Goal: Task Accomplishment & Management: Manage account settings

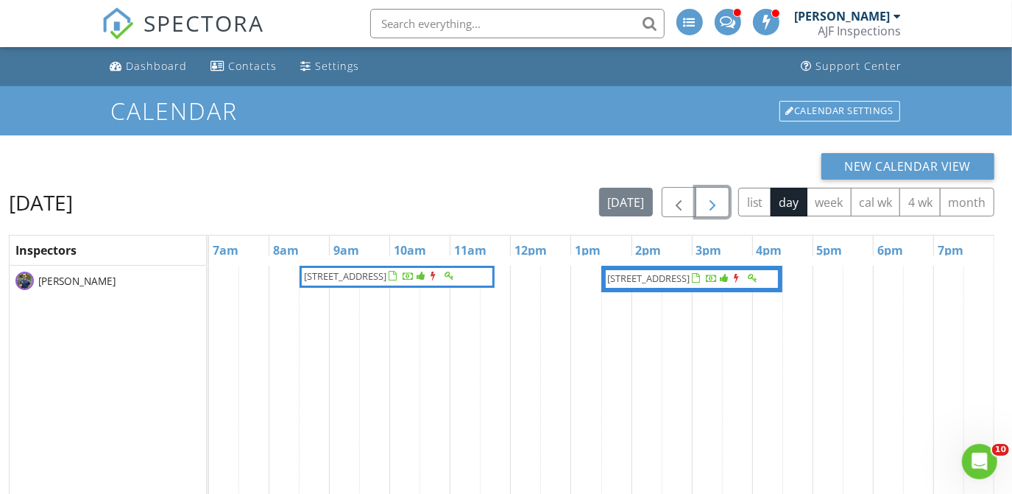
click at [727, 201] on button "button" at bounding box center [712, 202] width 35 height 30
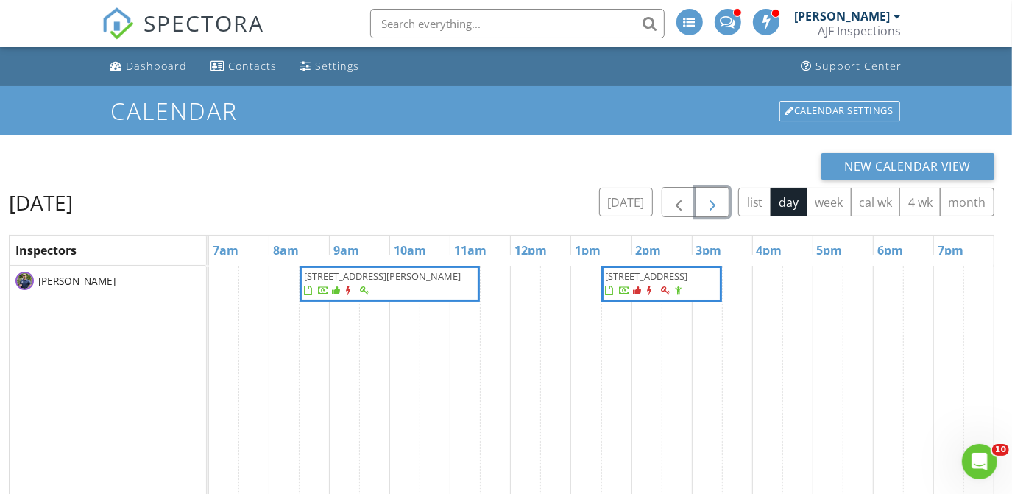
click at [727, 201] on button "button" at bounding box center [712, 202] width 35 height 30
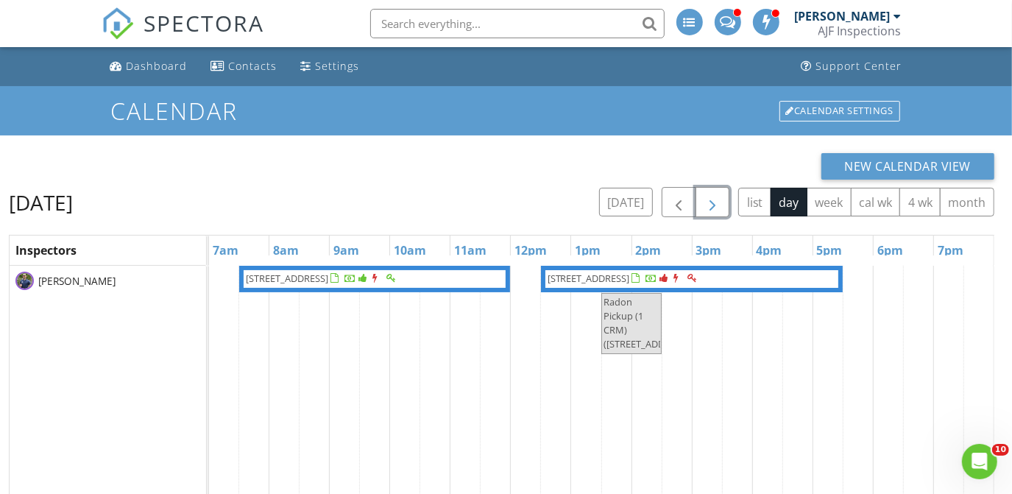
click at [727, 201] on button "button" at bounding box center [712, 202] width 35 height 30
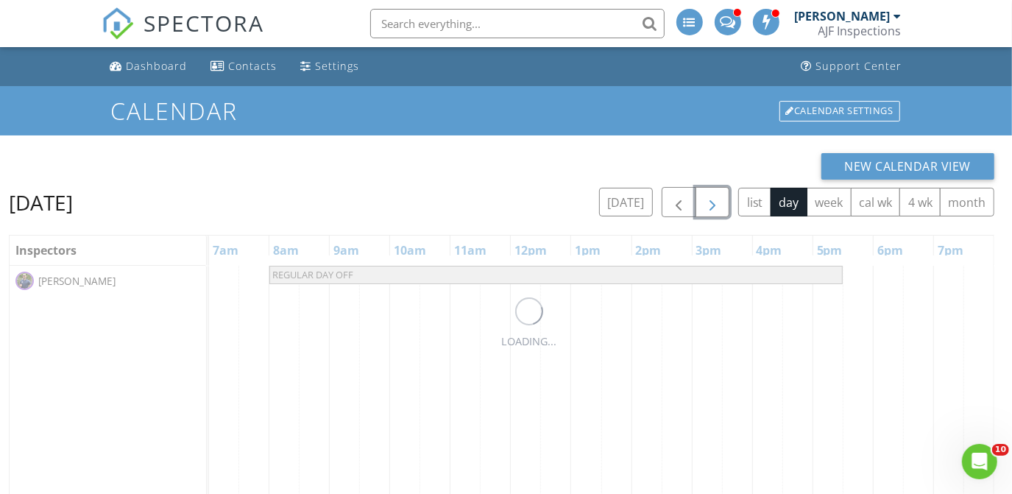
click at [727, 201] on button "button" at bounding box center [712, 202] width 35 height 30
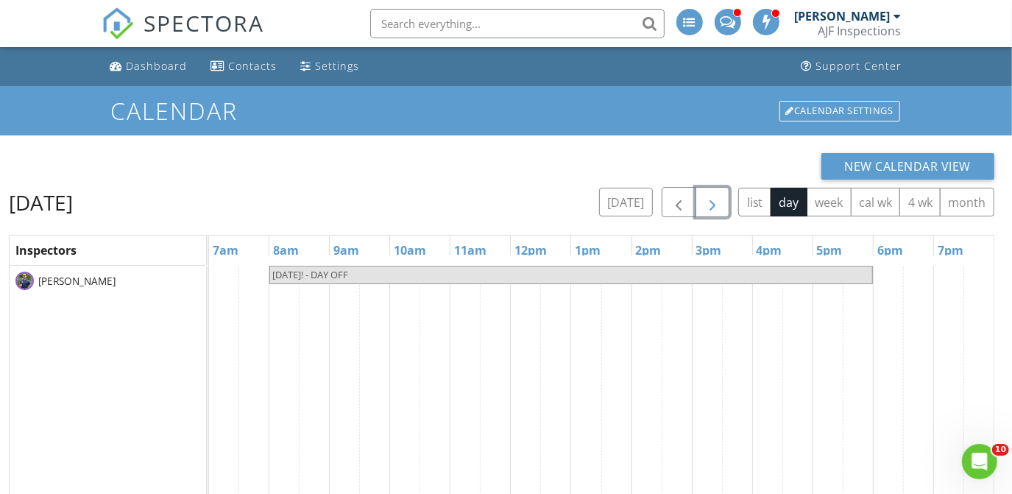
click at [727, 201] on button "button" at bounding box center [712, 202] width 35 height 30
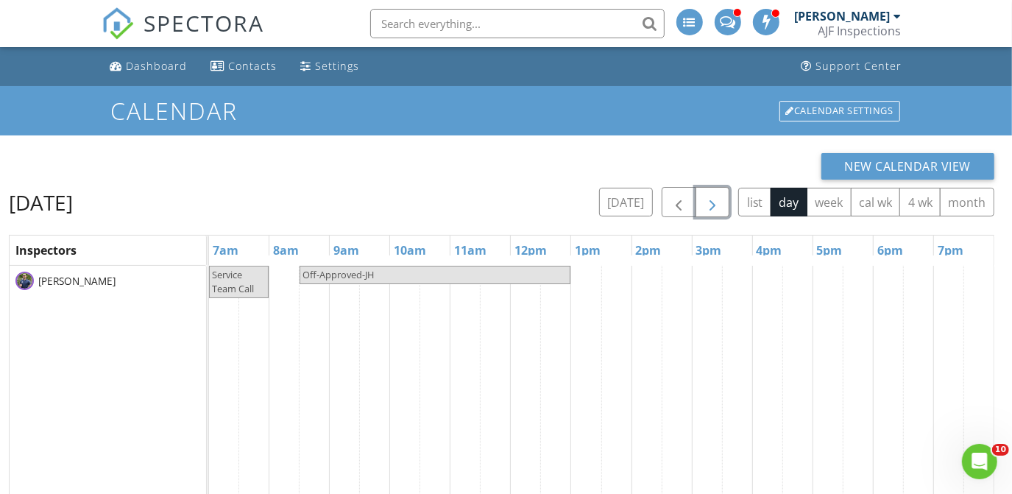
click at [727, 201] on button "button" at bounding box center [712, 202] width 35 height 30
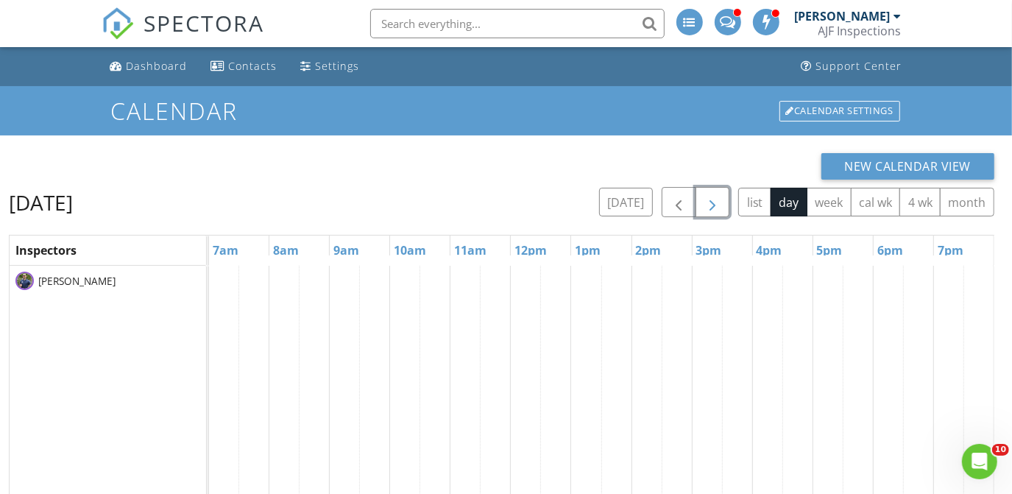
click at [727, 201] on button "button" at bounding box center [712, 202] width 35 height 30
click at [686, 194] on span "button" at bounding box center [678, 202] width 18 height 18
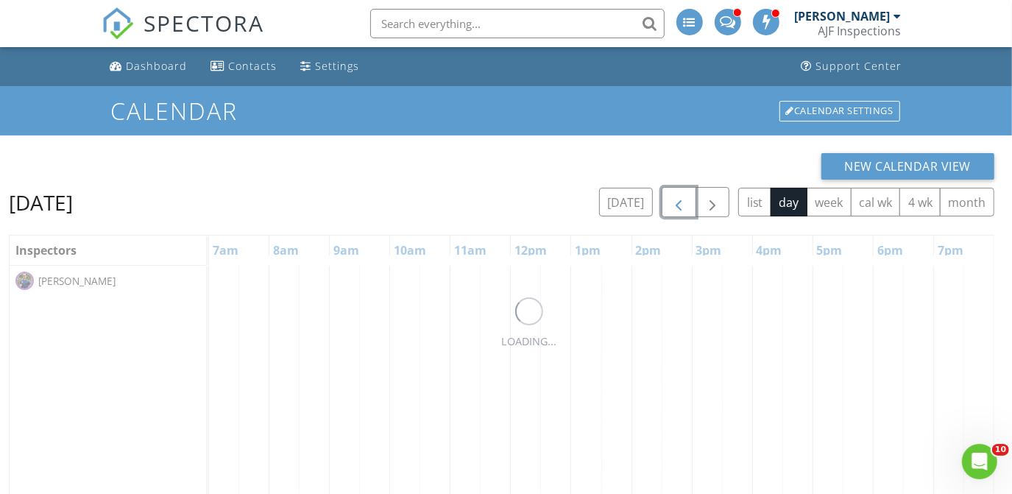
click at [686, 194] on span "button" at bounding box center [678, 202] width 18 height 18
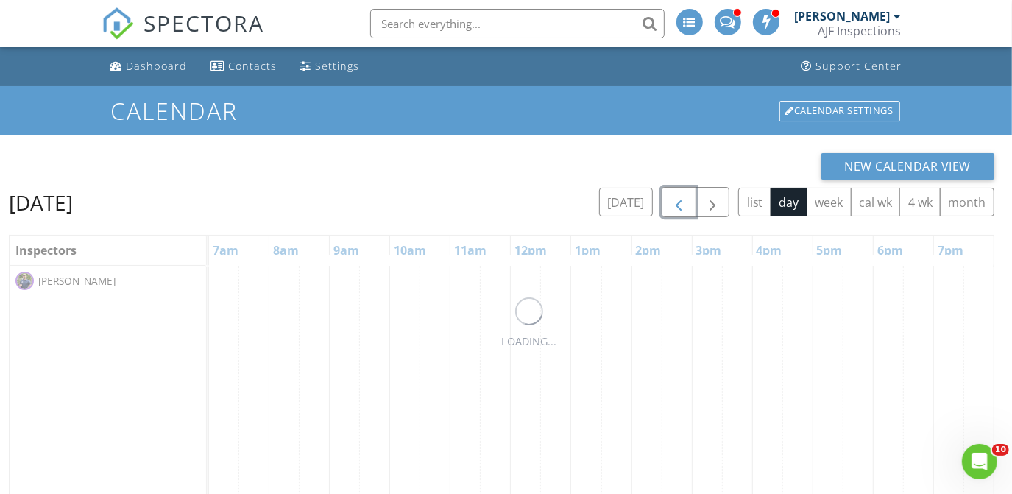
click at [686, 194] on span "button" at bounding box center [678, 202] width 18 height 18
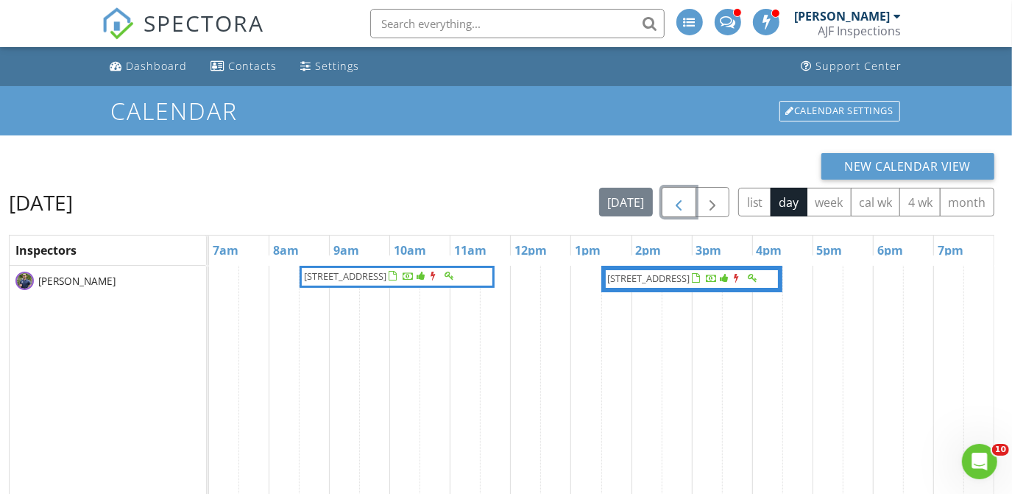
click at [683, 286] on span "31207 N 124th Dr, Peoria 85383" at bounding box center [683, 278] width 155 height 15
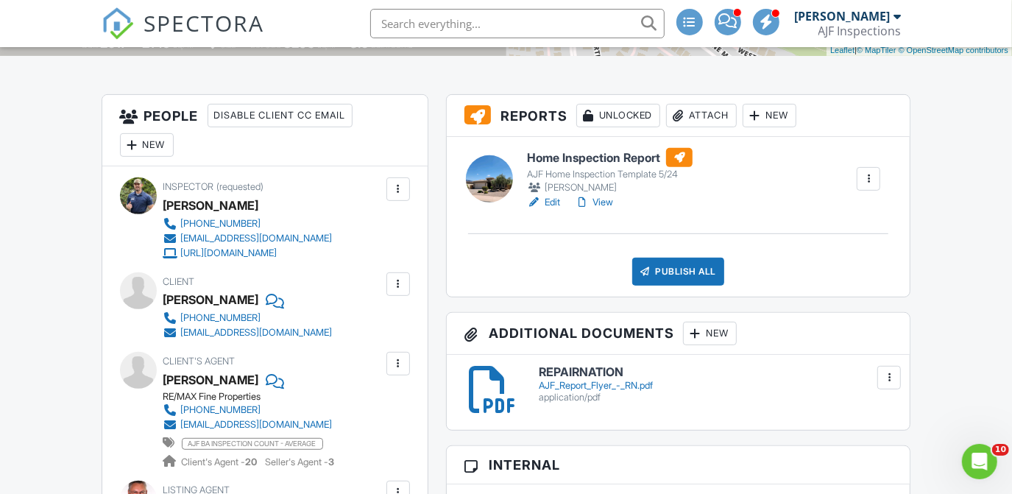
scroll to position [344, 0]
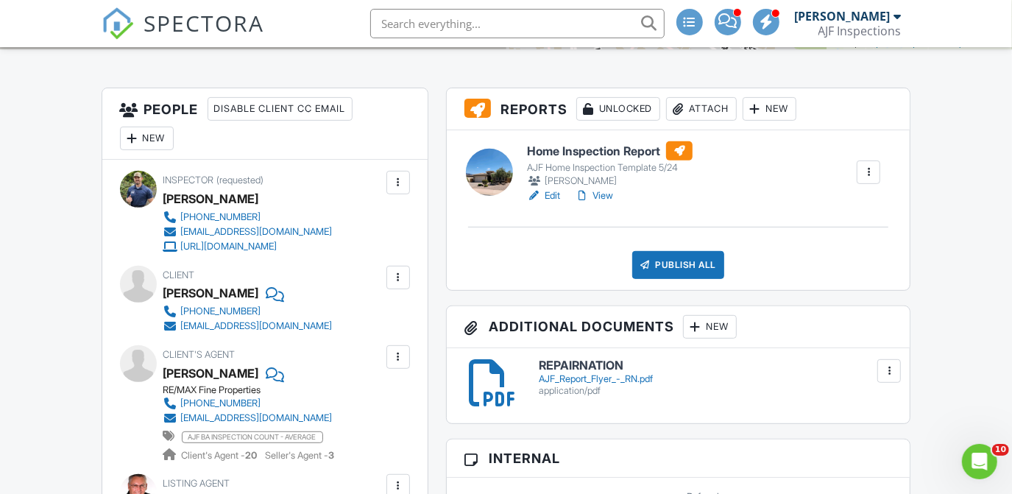
click at [572, 151] on h6 "Home Inspection Report" at bounding box center [610, 150] width 166 height 19
